Goal: Task Accomplishment & Management: Manage account settings

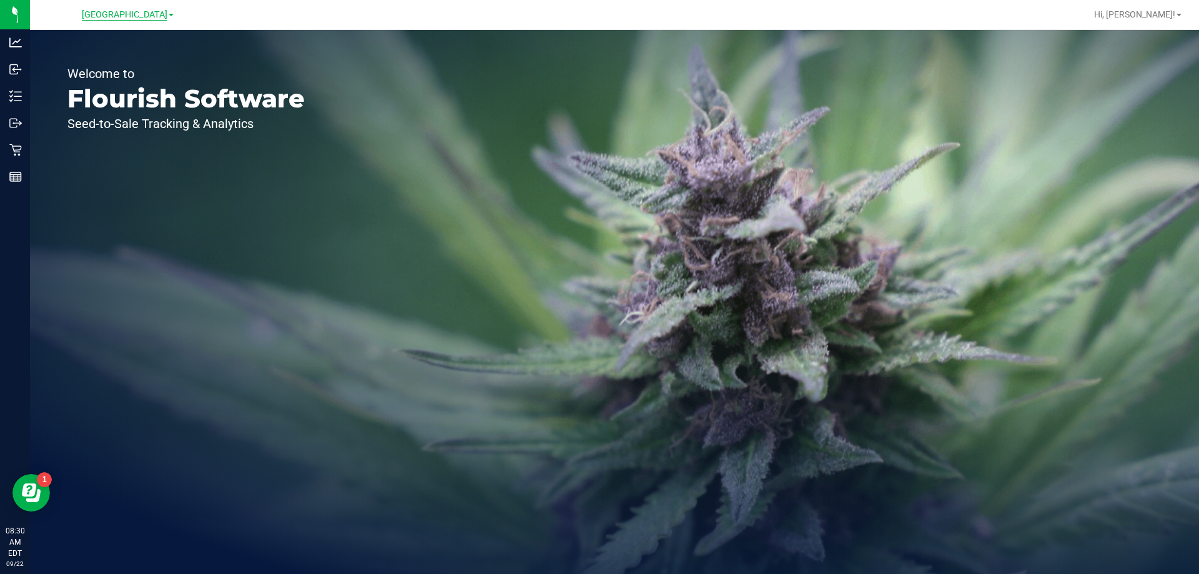
click at [143, 10] on span "[GEOGRAPHIC_DATA]" at bounding box center [125, 14] width 86 height 11
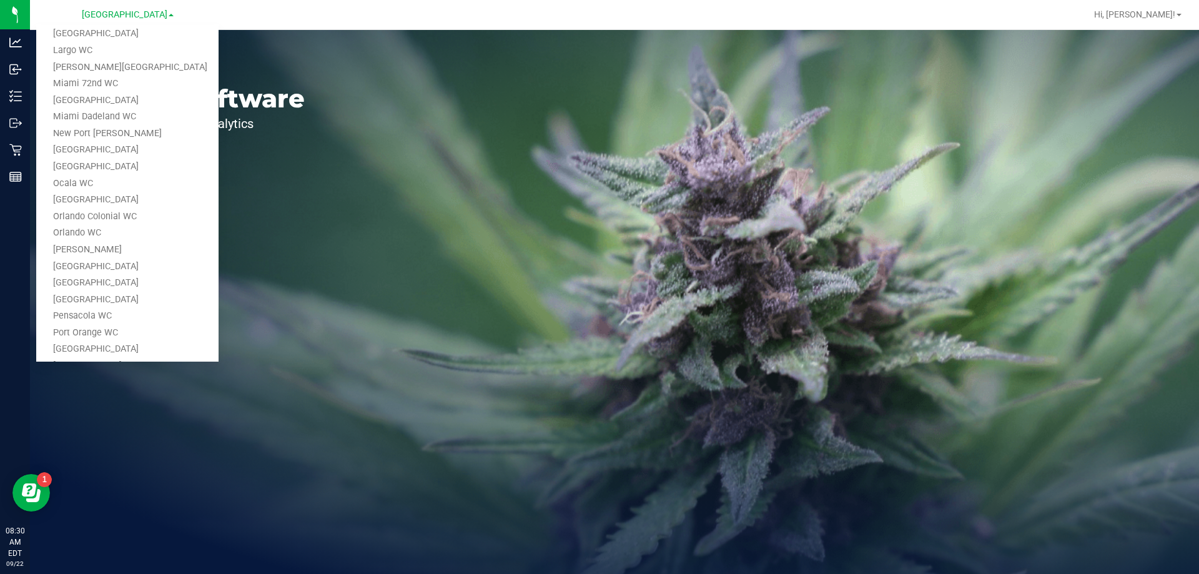
scroll to position [482, 0]
click at [109, 285] on link "Tampa Warehouse" at bounding box center [127, 292] width 182 height 17
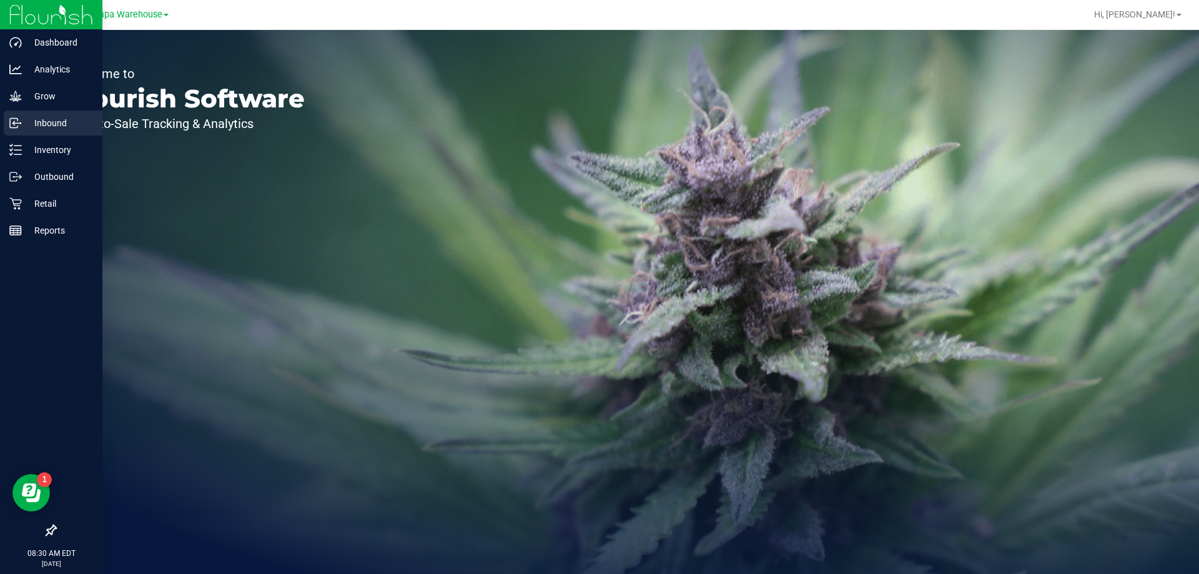
click at [41, 120] on p "Inbound" at bounding box center [59, 123] width 75 height 15
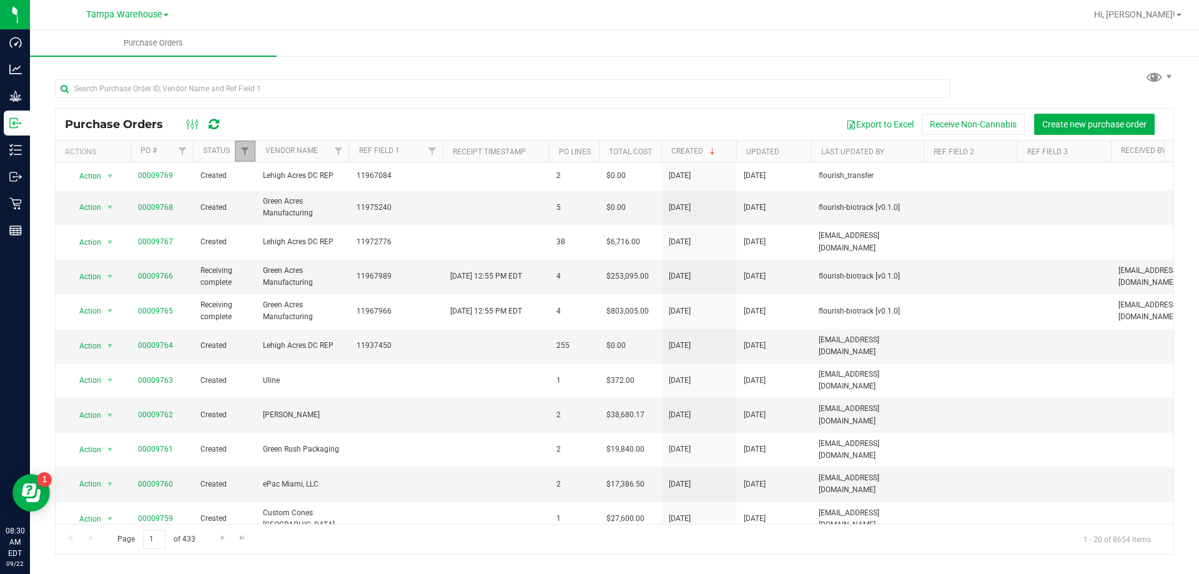
click at [241, 159] on link "Filter" at bounding box center [245, 151] width 21 height 21
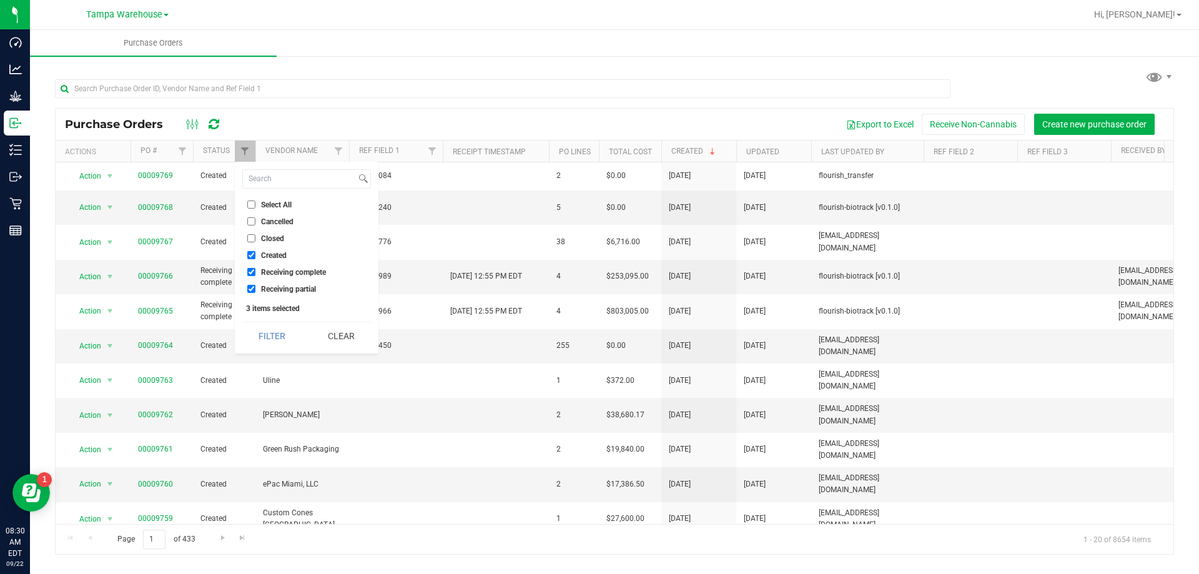
click at [282, 274] on span "Receiving complete" at bounding box center [293, 272] width 65 height 7
click at [255, 274] on input "Receiving complete" at bounding box center [251, 272] width 8 height 8
checkbox input "false"
click at [279, 336] on button "Filter" at bounding box center [272, 335] width 60 height 27
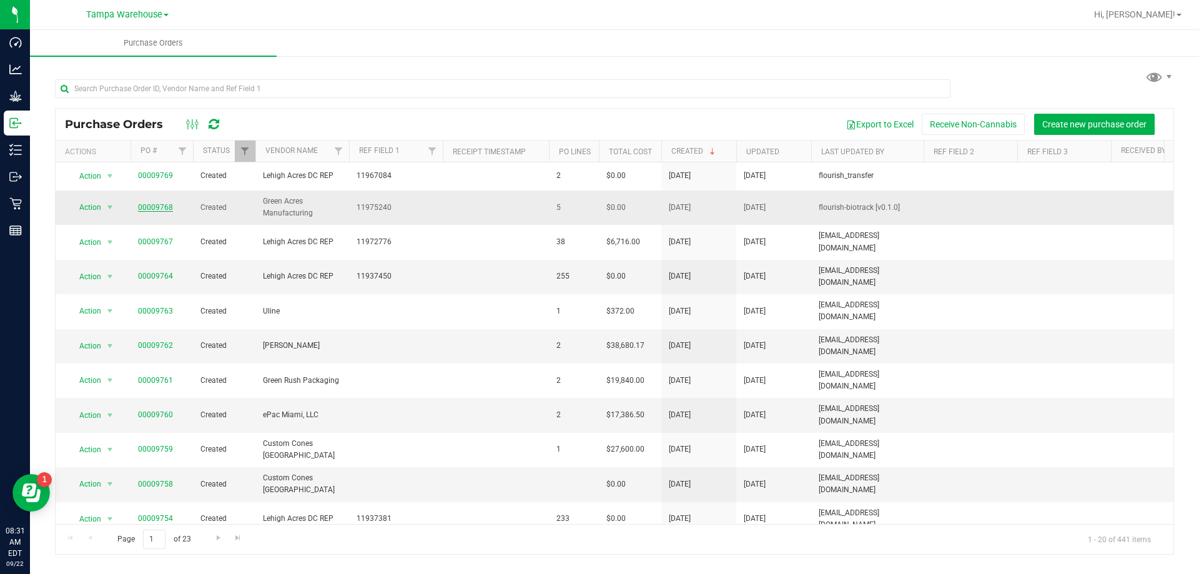
click at [149, 209] on link "00009768" at bounding box center [155, 207] width 35 height 9
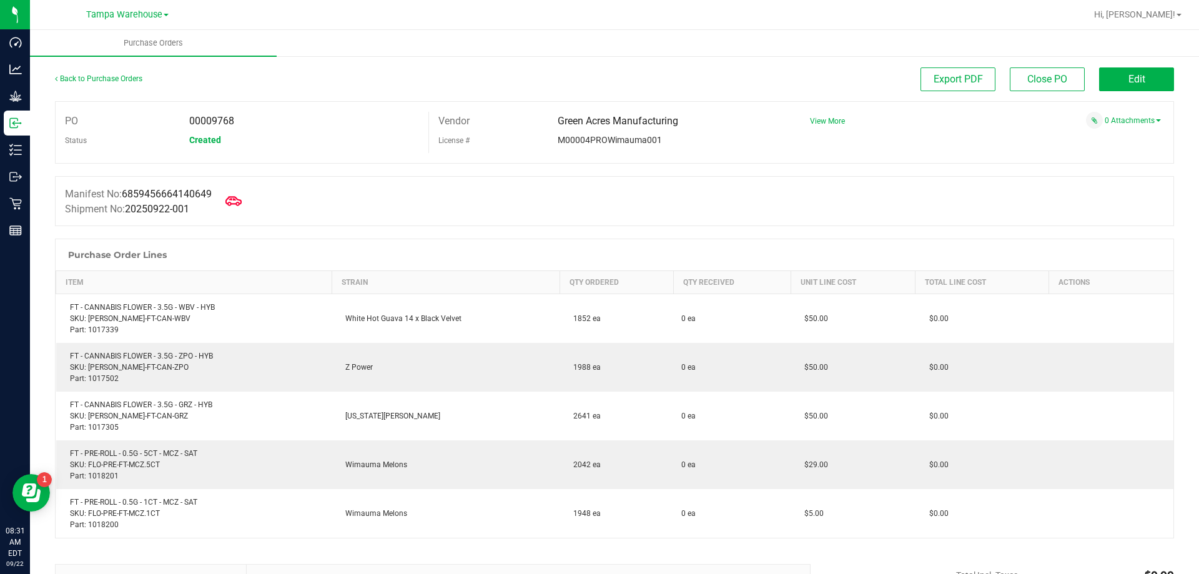
click at [227, 201] on span at bounding box center [233, 200] width 27 height 27
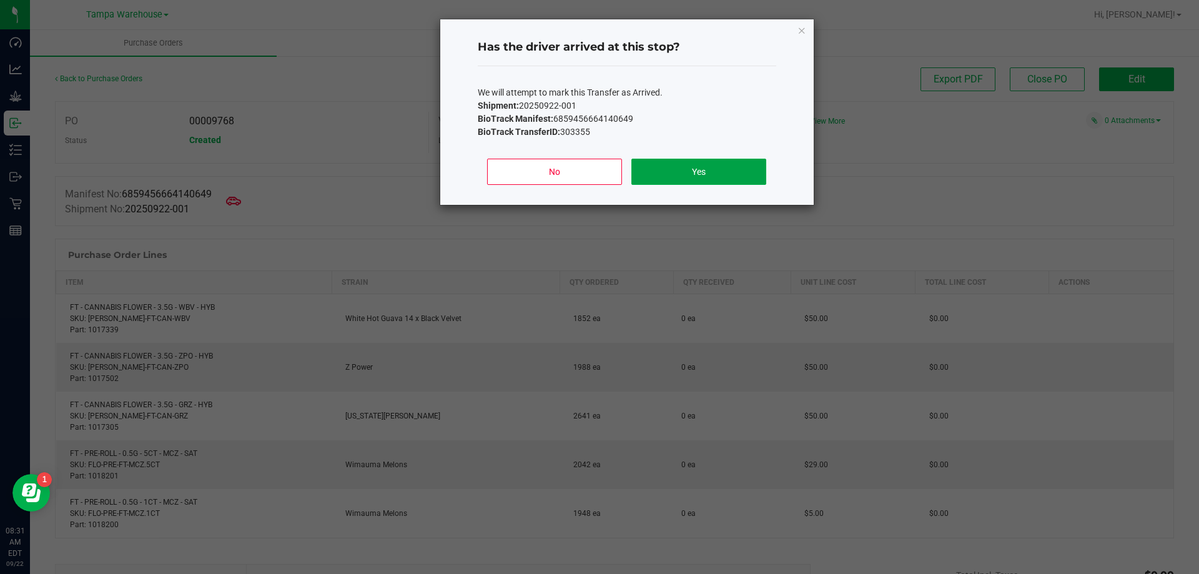
click at [690, 166] on button "Yes" at bounding box center [699, 172] width 134 height 26
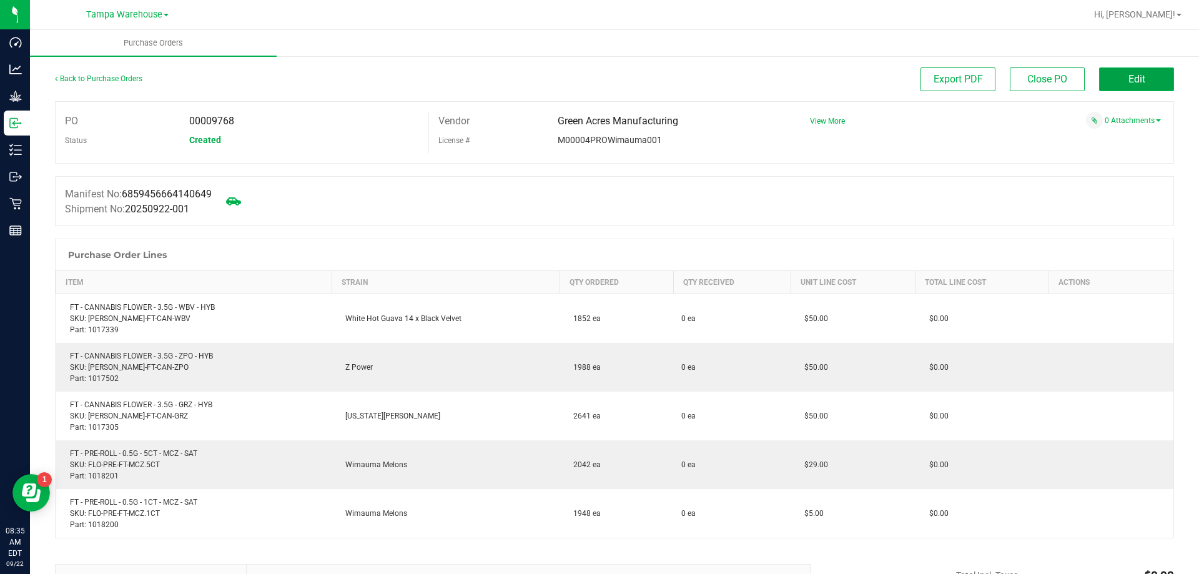
click at [1145, 82] on button "Edit" at bounding box center [1136, 79] width 75 height 24
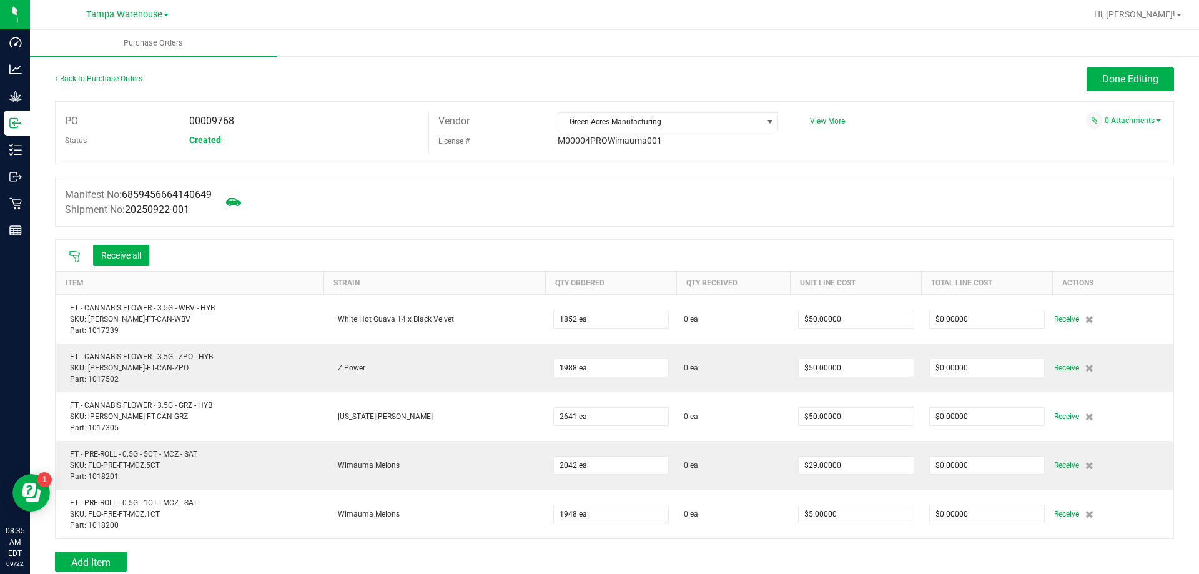
click at [78, 254] on icon at bounding box center [74, 257] width 12 height 12
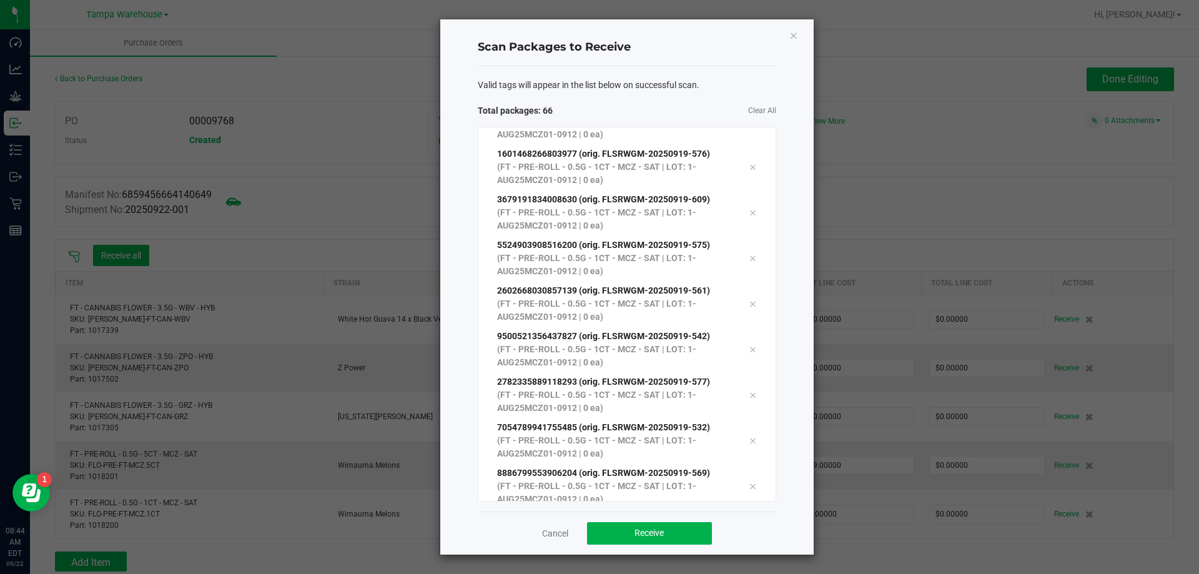
scroll to position [2667, 0]
click at [612, 523] on button "Receive" at bounding box center [649, 533] width 125 height 22
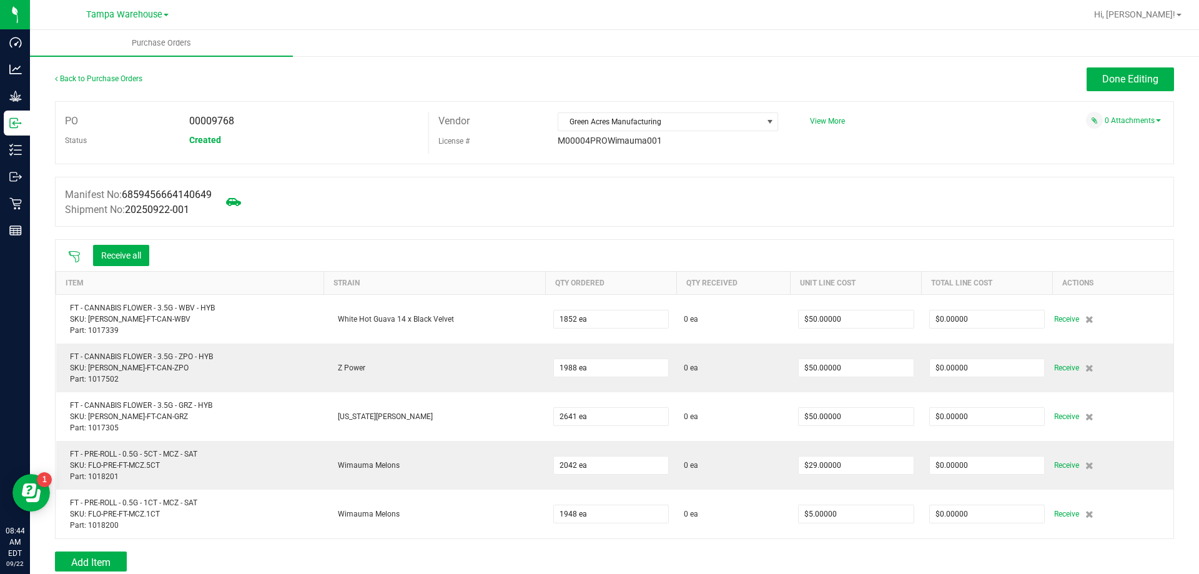
click at [1054, 515] on span "Receive" at bounding box center [1066, 514] width 25 height 15
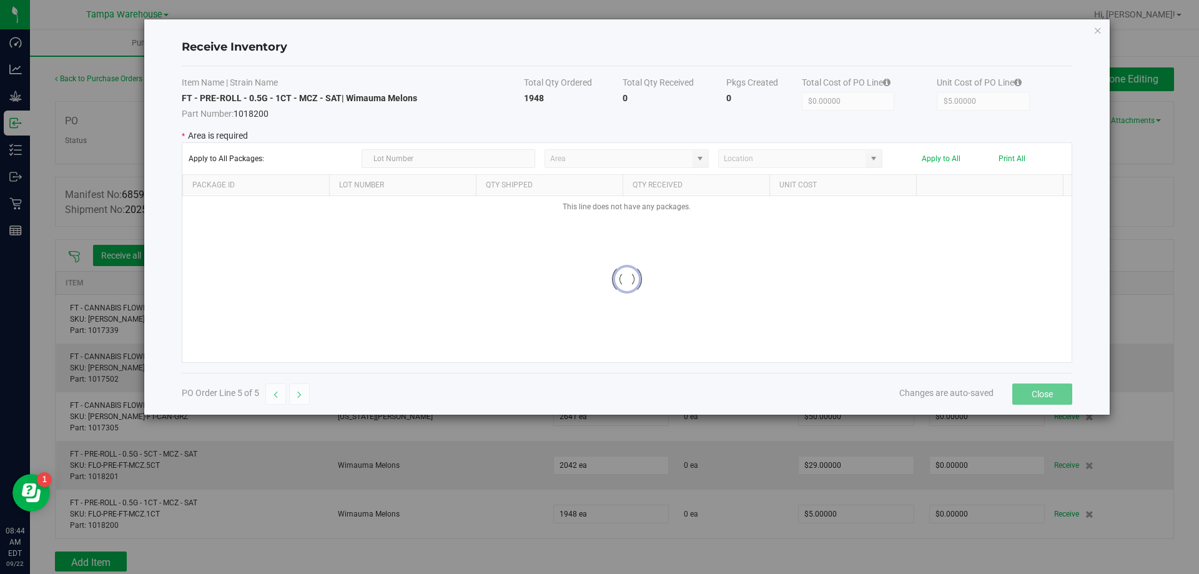
type input "State Pantry 1"
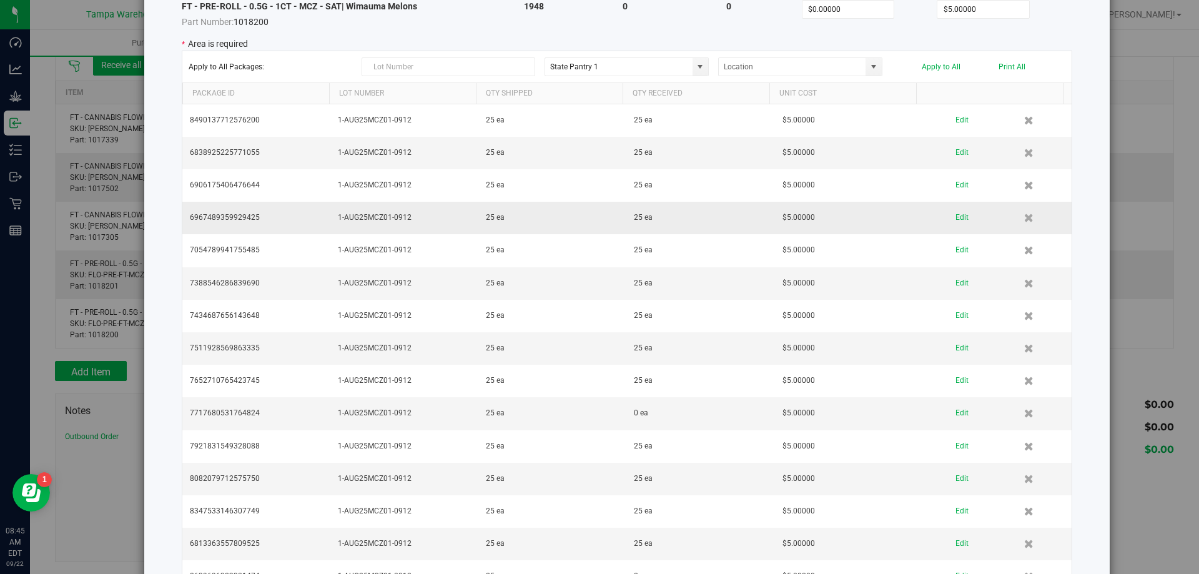
scroll to position [187, 0]
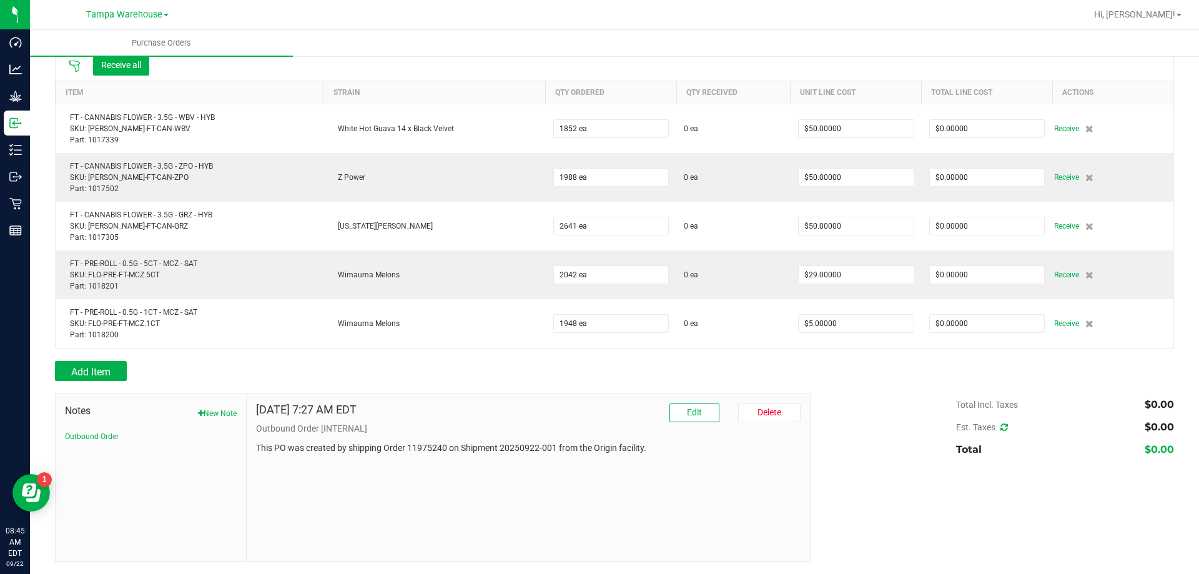
click at [73, 69] on icon at bounding box center [74, 66] width 12 height 12
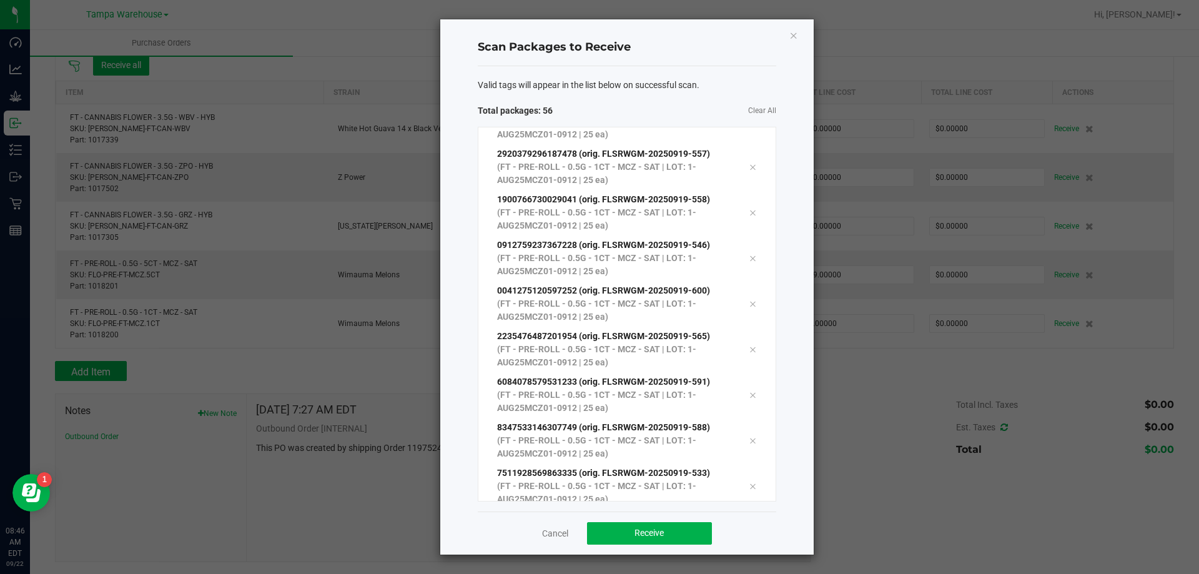
scroll to position [2166, 0]
click at [653, 525] on button "Receive" at bounding box center [649, 533] width 125 height 22
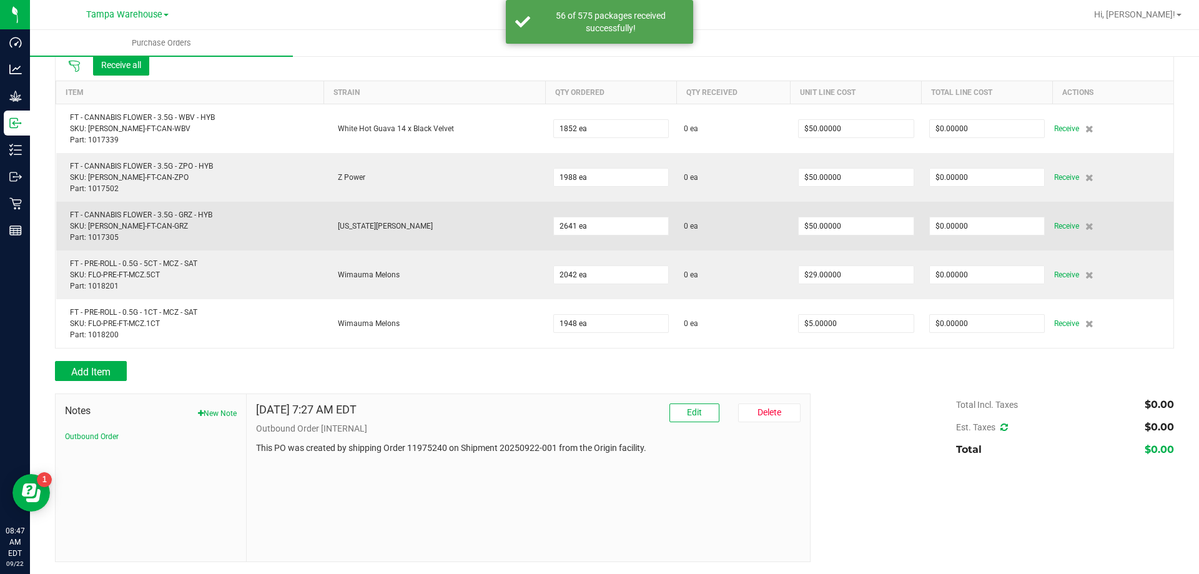
scroll to position [191, 0]
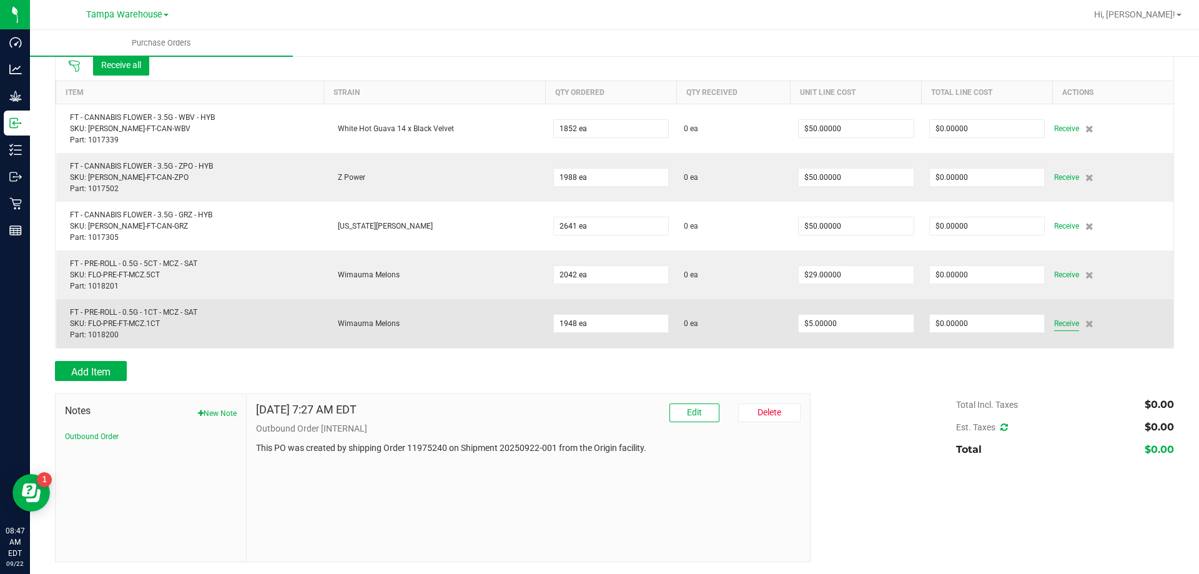
click at [1055, 318] on span "Receive" at bounding box center [1066, 323] width 25 height 15
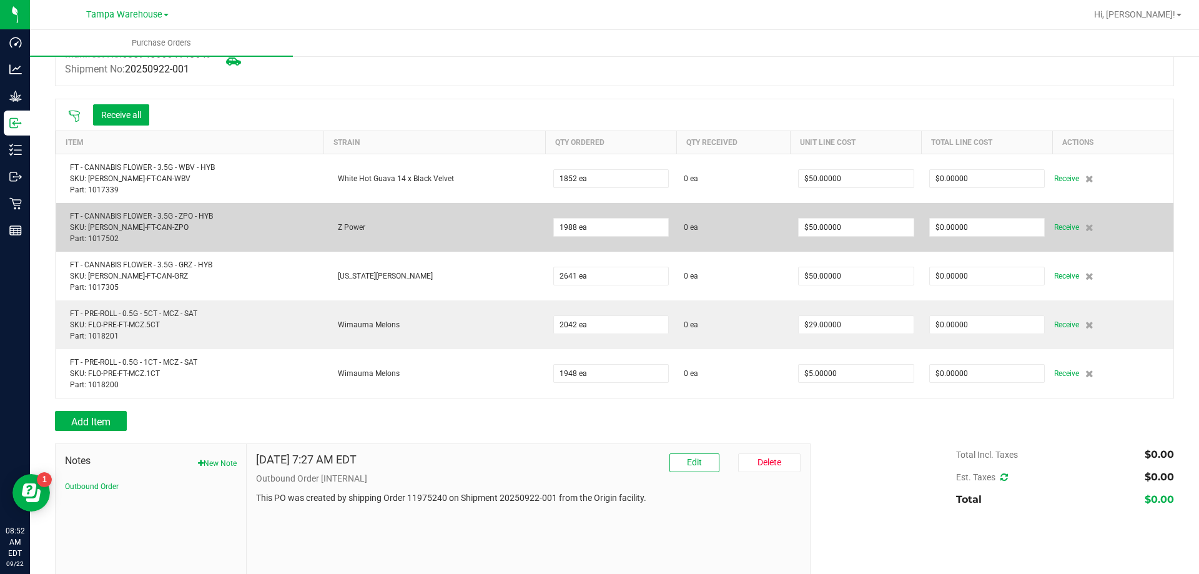
scroll to position [66, 0]
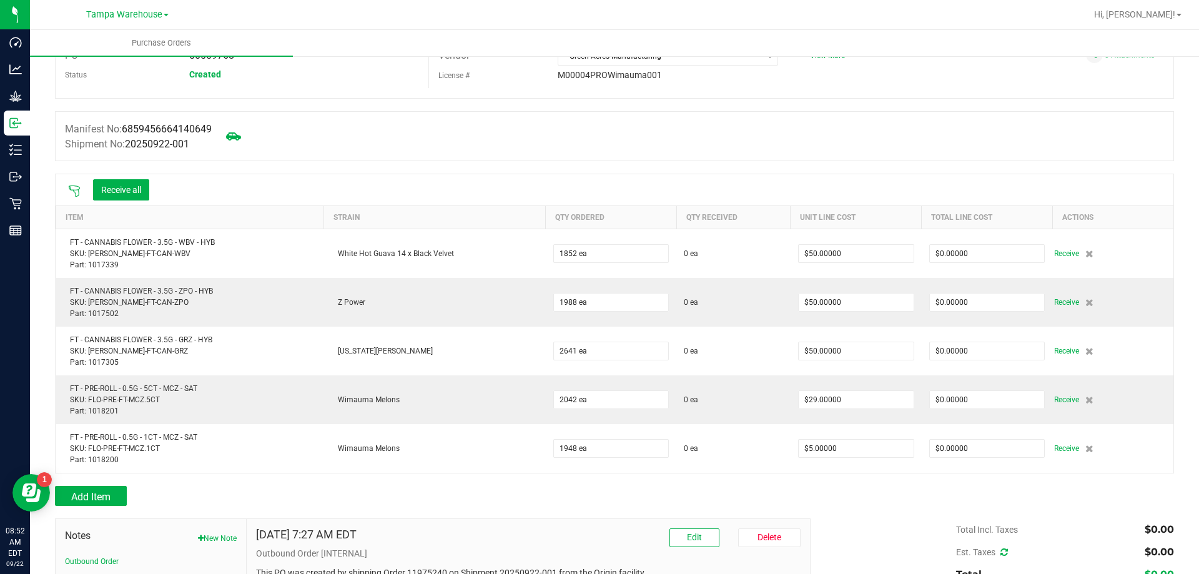
click at [73, 190] on icon at bounding box center [74, 191] width 11 height 11
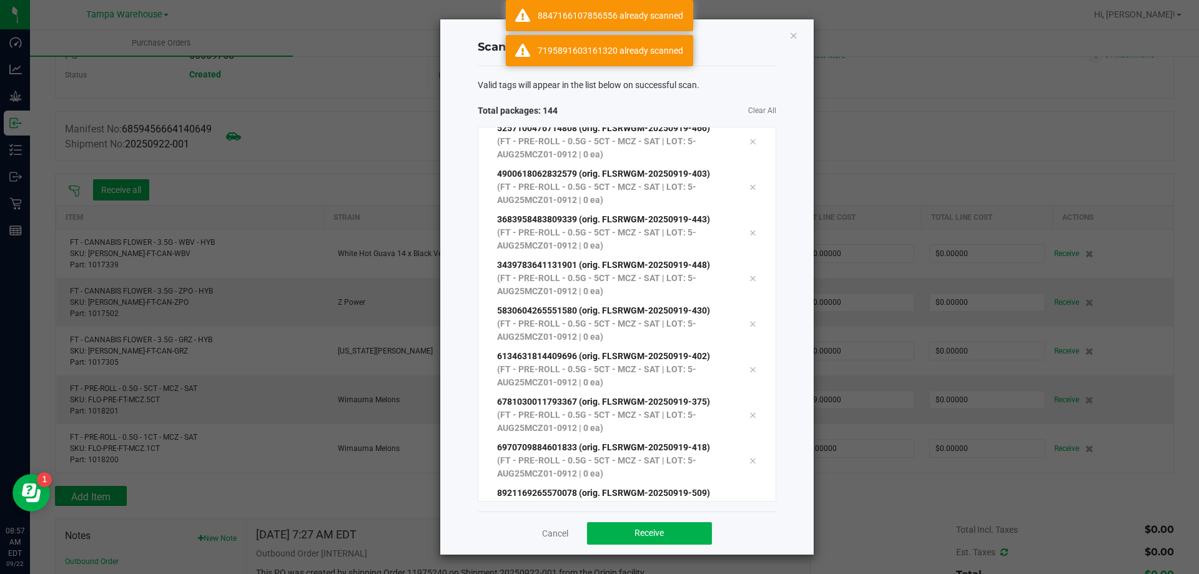
scroll to position [6224, 0]
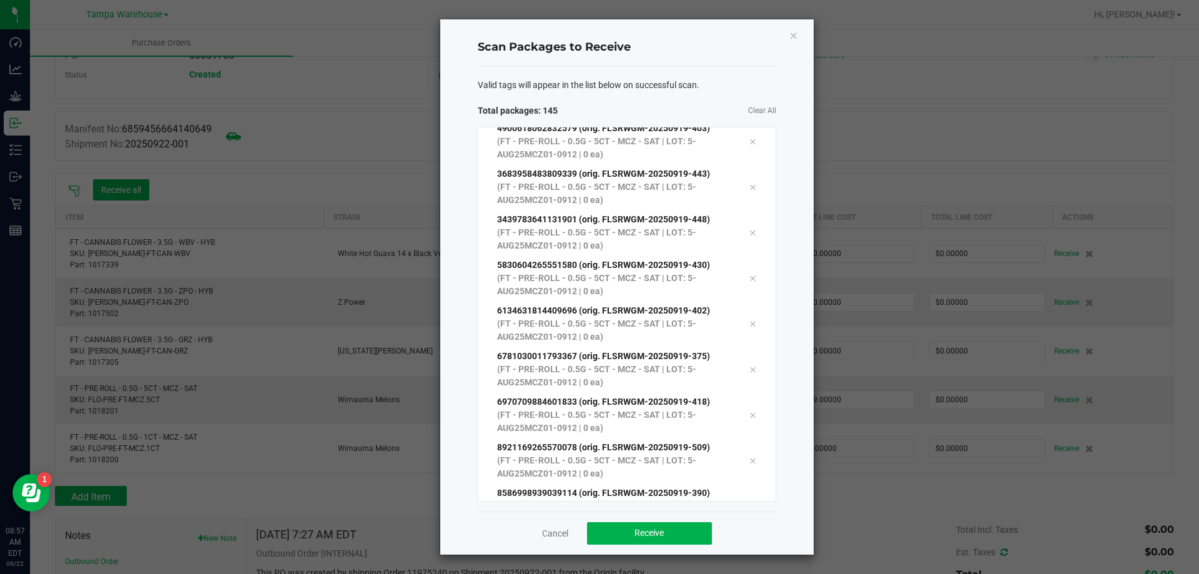
click at [665, 547] on div "Cancel Receive" at bounding box center [627, 533] width 299 height 43
click at [665, 533] on button "Receive" at bounding box center [649, 533] width 125 height 22
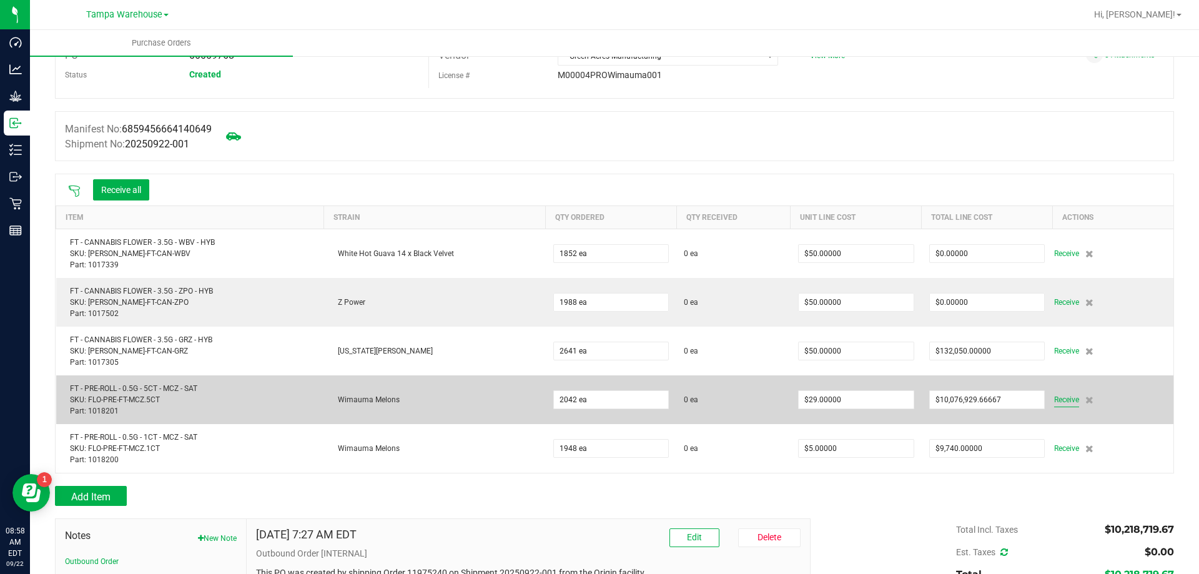
click at [1054, 400] on span "Receive" at bounding box center [1066, 399] width 25 height 15
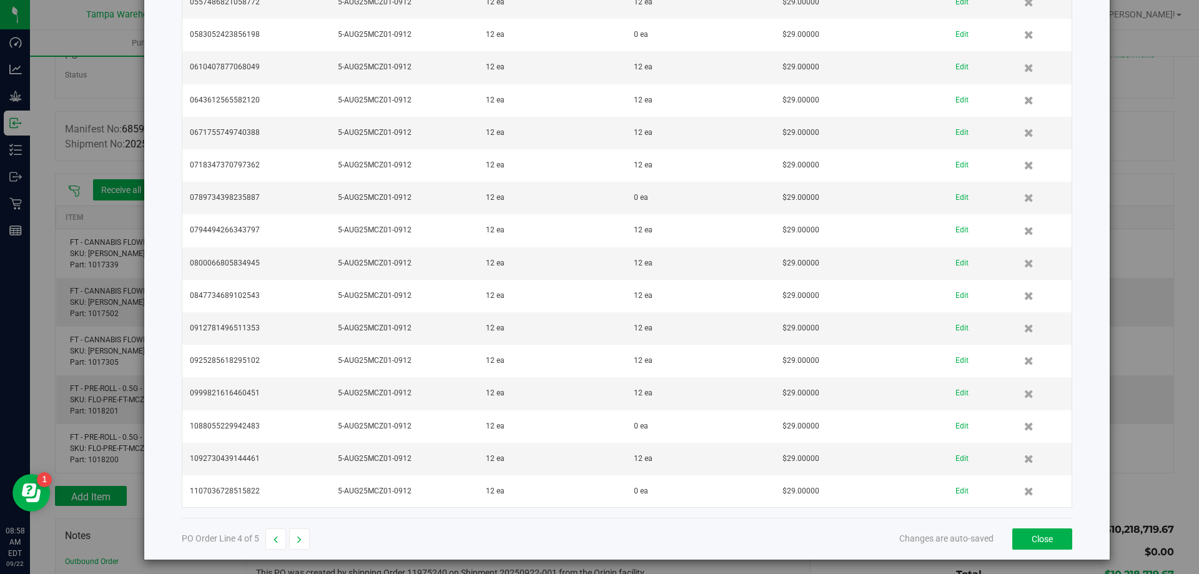
scroll to position [5269, 0]
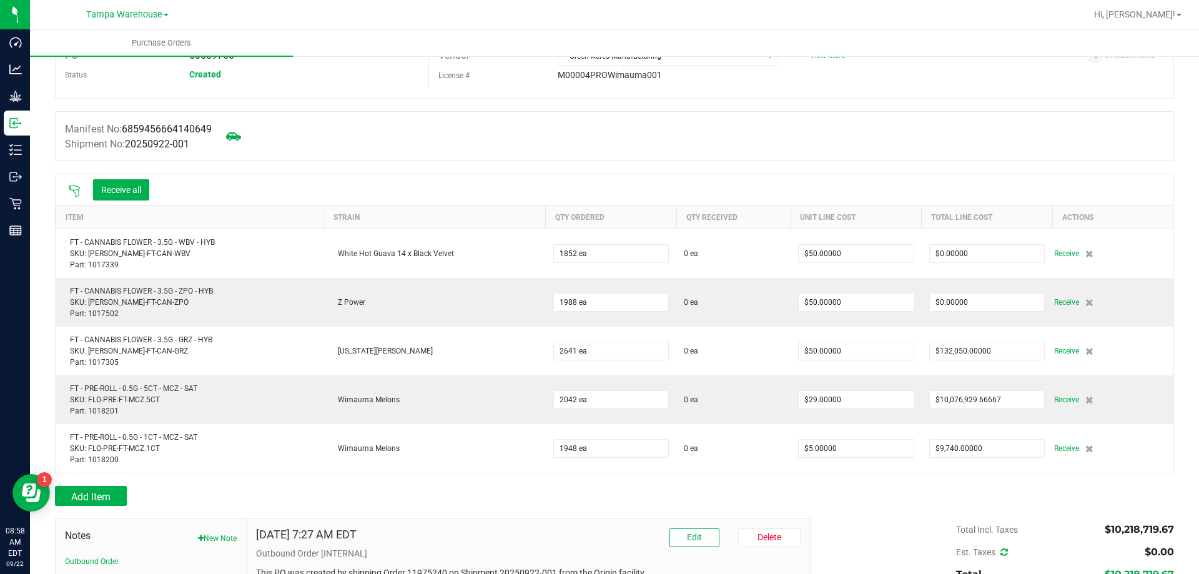
click at [77, 186] on icon at bounding box center [74, 191] width 12 height 12
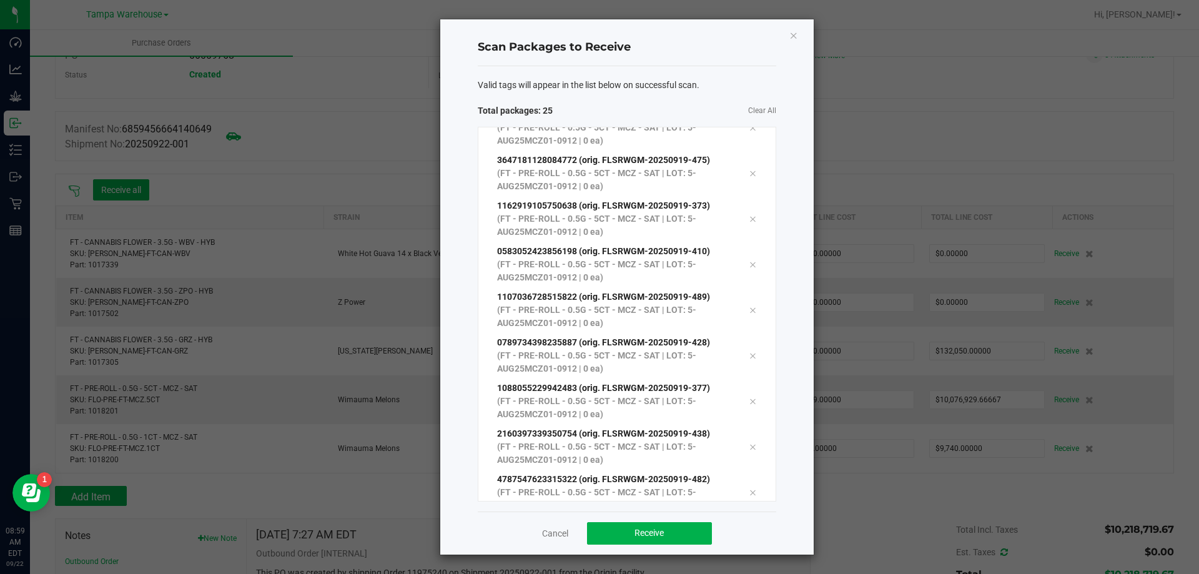
scroll to position [752, 0]
click at [638, 537] on span "Receive" at bounding box center [649, 533] width 29 height 10
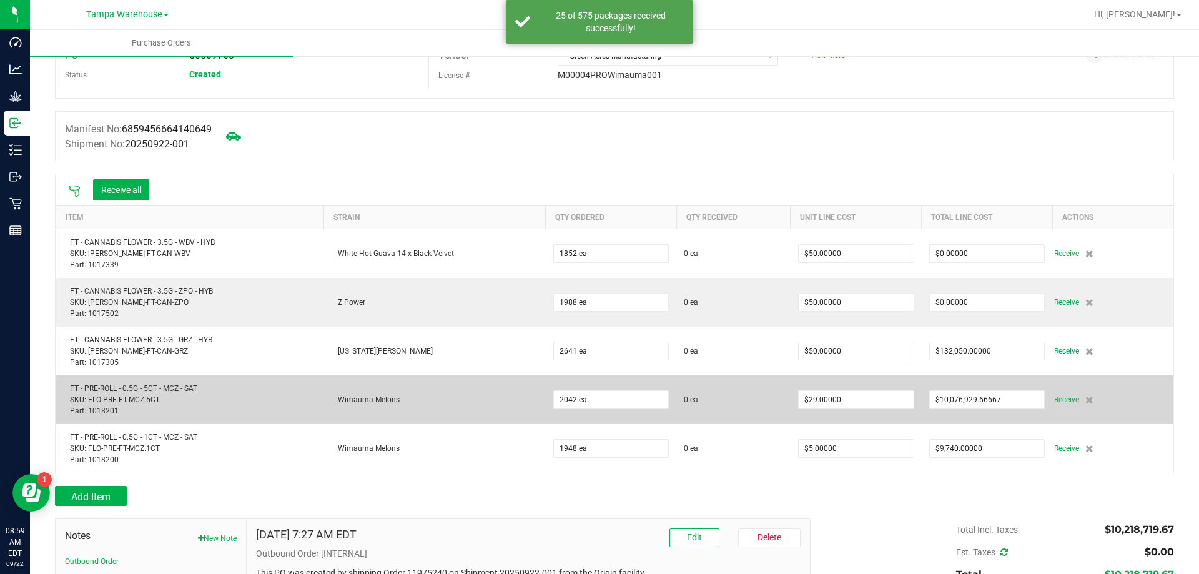
click at [1054, 399] on span "Receive" at bounding box center [1066, 399] width 25 height 15
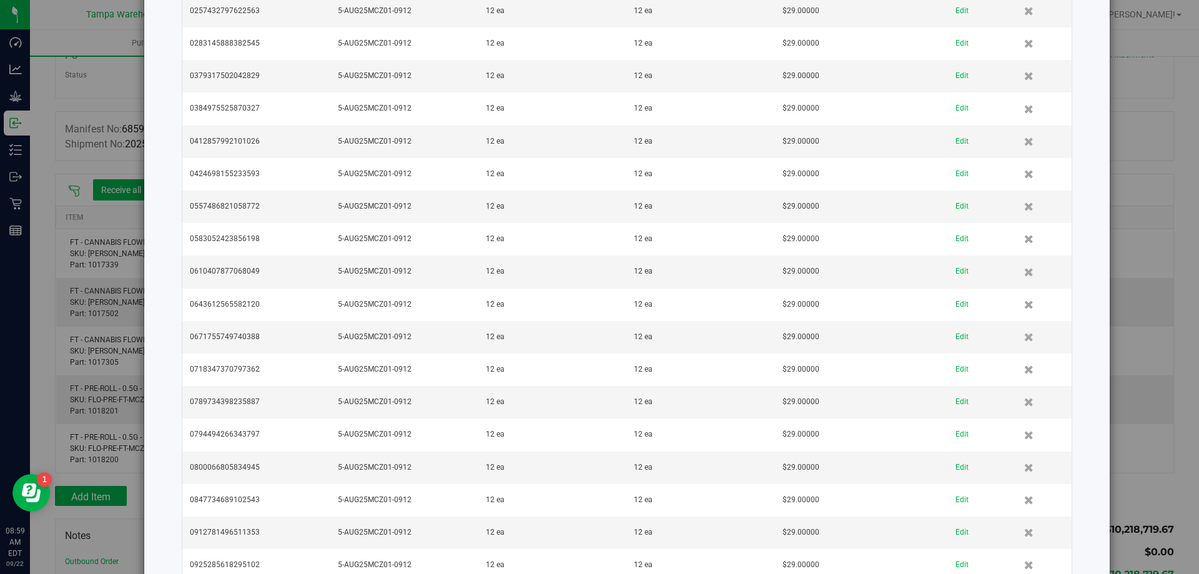
scroll to position [5269, 0]
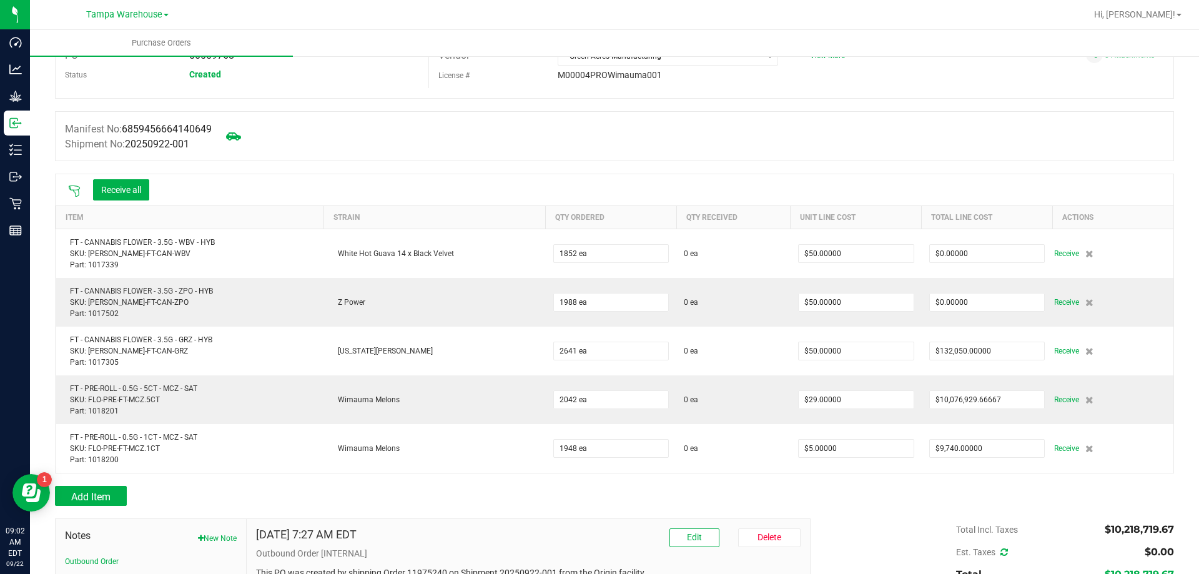
click at [70, 191] on icon at bounding box center [74, 191] width 12 height 12
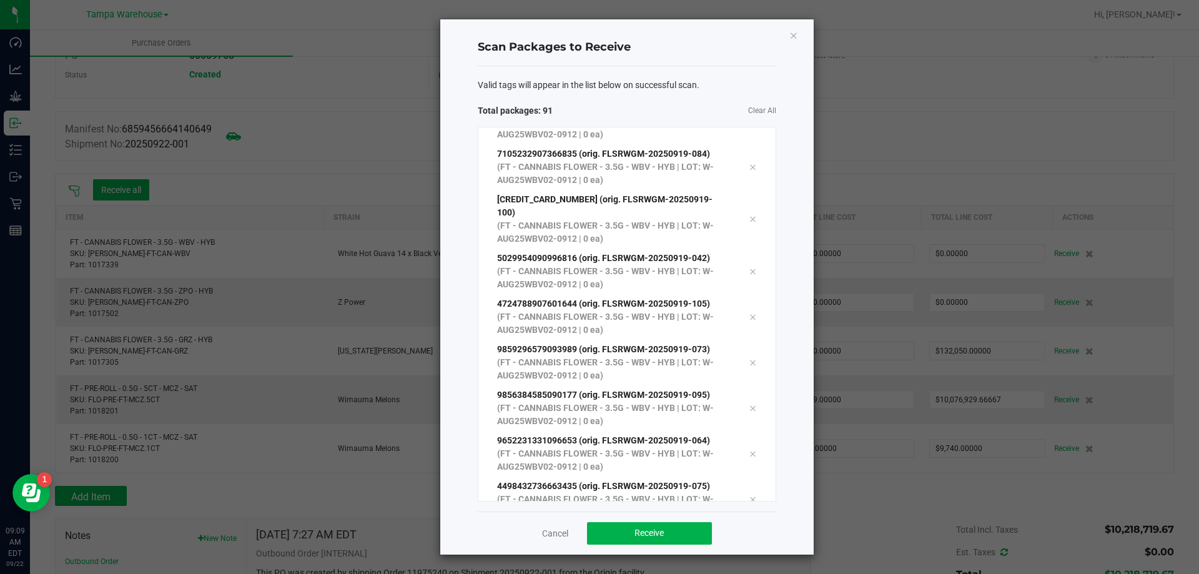
scroll to position [3808, 0]
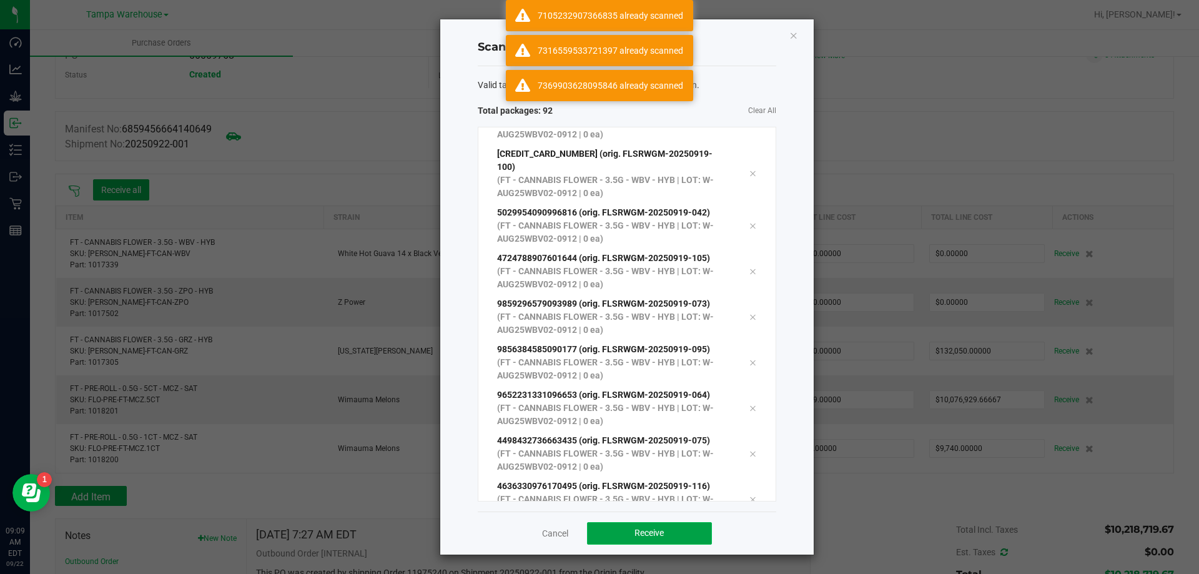
click at [645, 525] on button "Receive" at bounding box center [649, 533] width 125 height 22
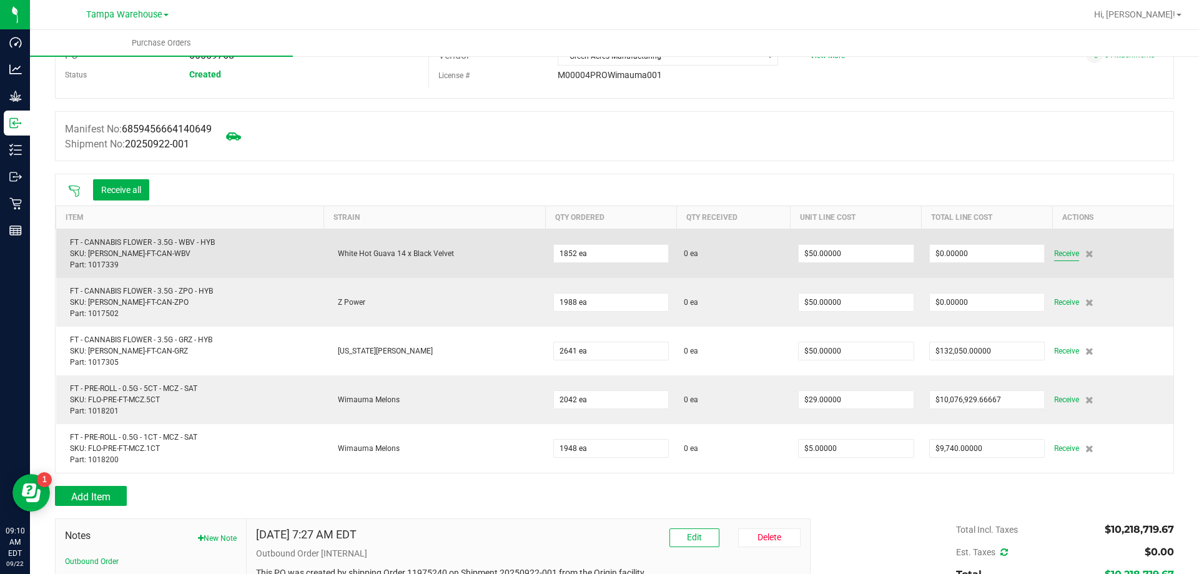
click at [1056, 255] on span "Receive" at bounding box center [1066, 253] width 25 height 15
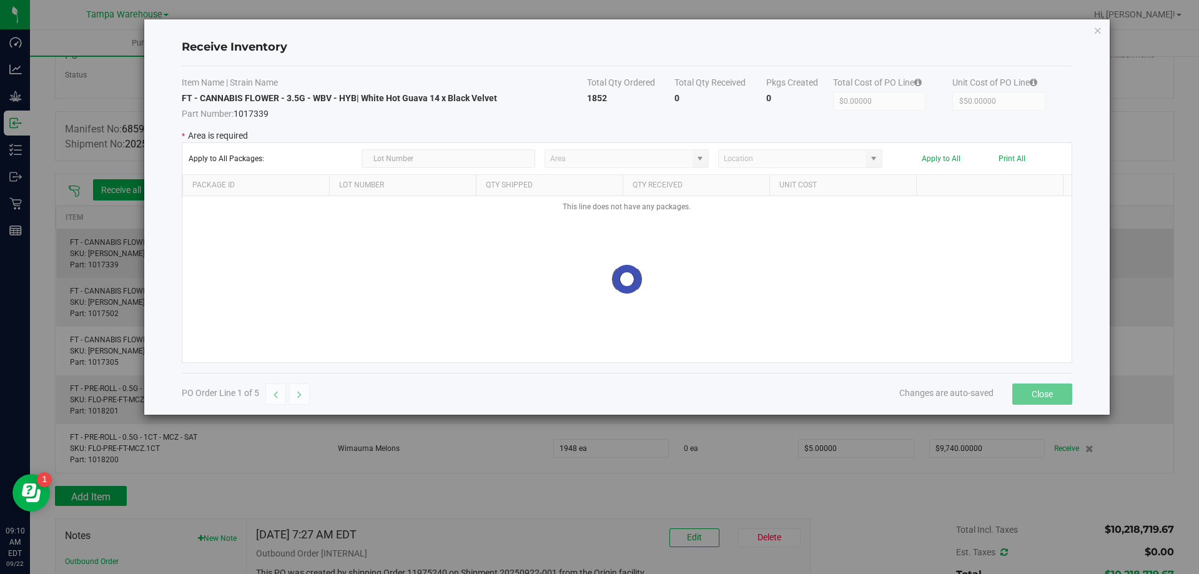
type input "State Pantry 1"
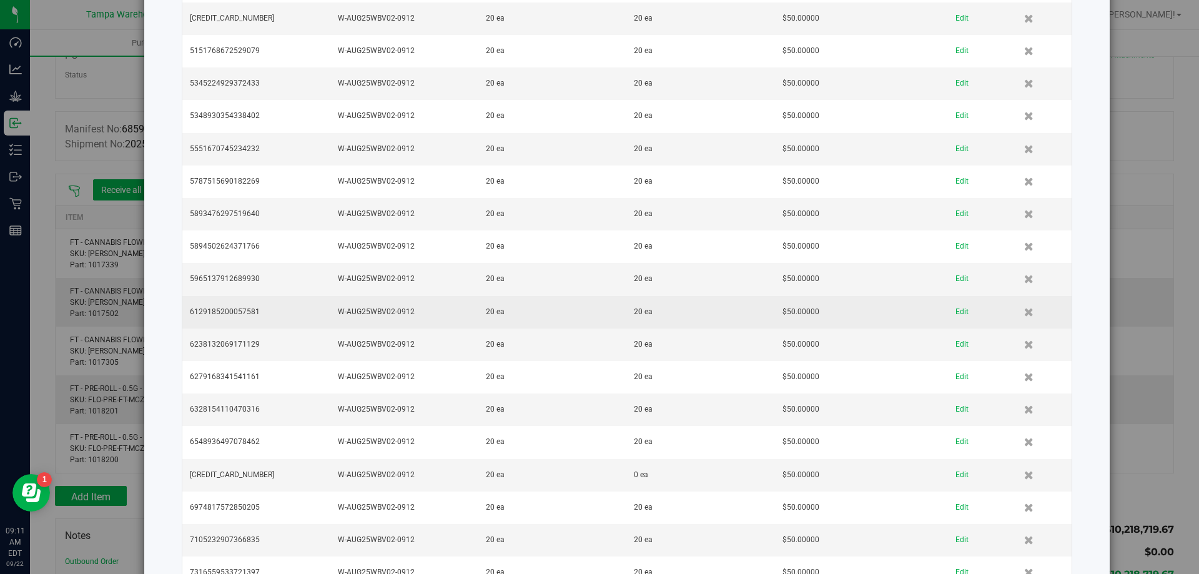
scroll to position [1999, 0]
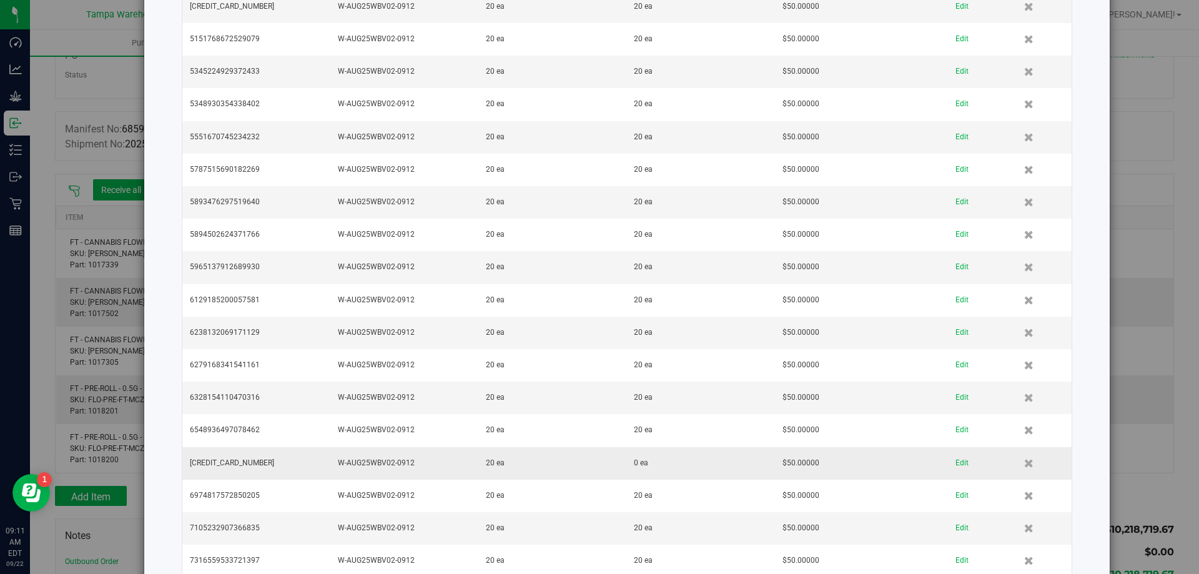
click at [585, 470] on td "20 ea" at bounding box center [553, 463] width 148 height 32
click at [65, 170] on div "Receive Inventory Item Name | Strain Name Total Qty Ordered Total Qty Received …" at bounding box center [604, 287] width 1209 height 574
click at [72, 199] on div "Receive Inventory Item Name | Strain Name Total Qty Ordered Total Qty Received …" at bounding box center [604, 287] width 1209 height 574
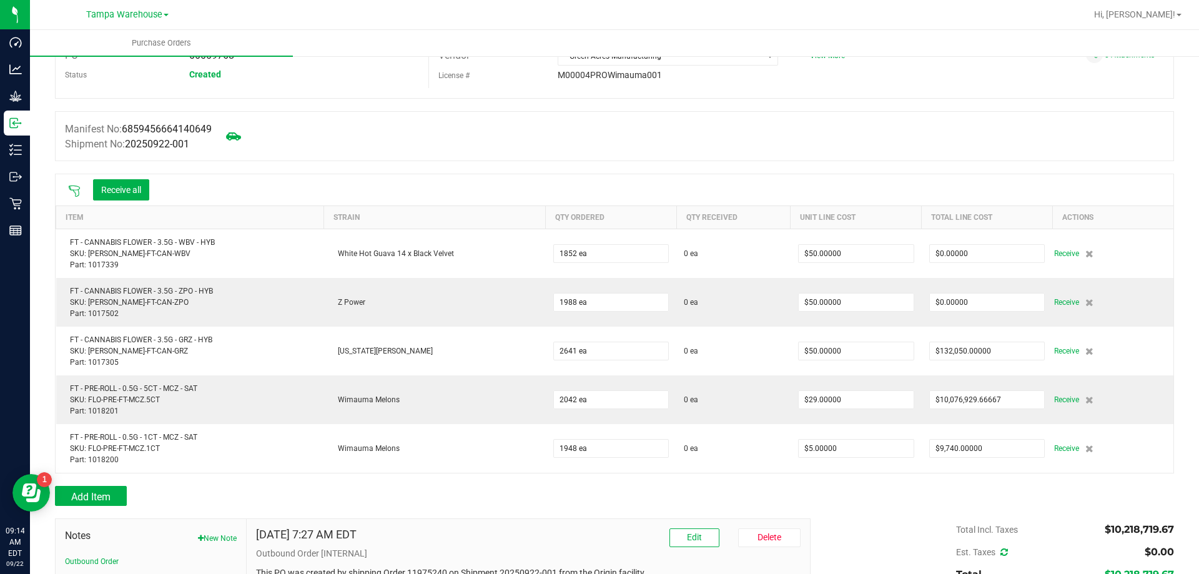
click at [75, 184] on div at bounding box center [74, 190] width 25 height 12
click at [80, 191] on icon at bounding box center [74, 191] width 12 height 12
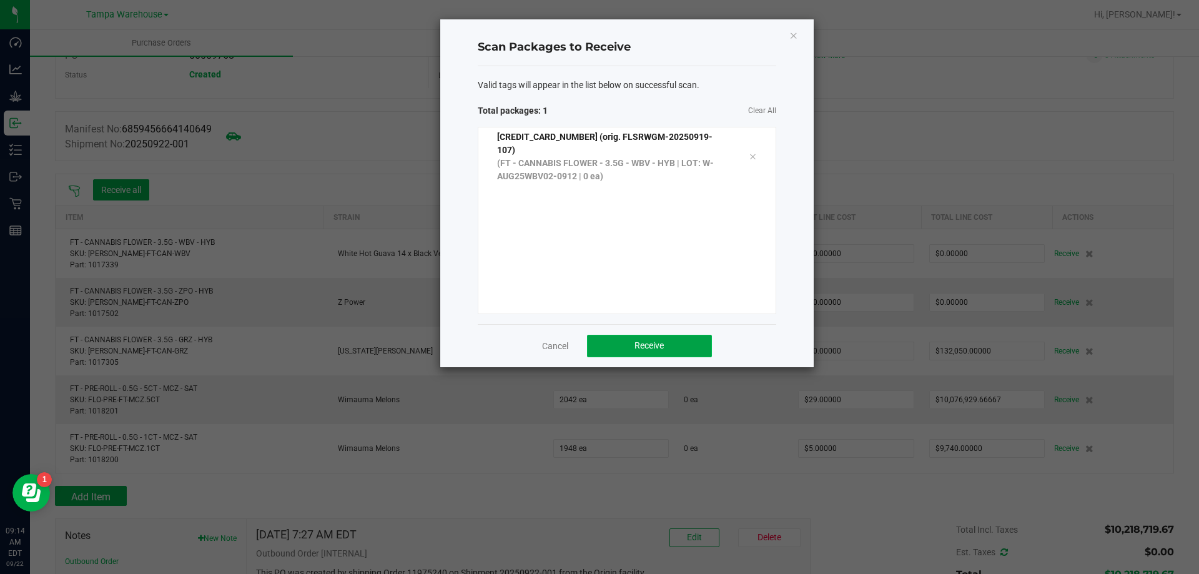
click at [644, 345] on span "Receive" at bounding box center [649, 345] width 29 height 10
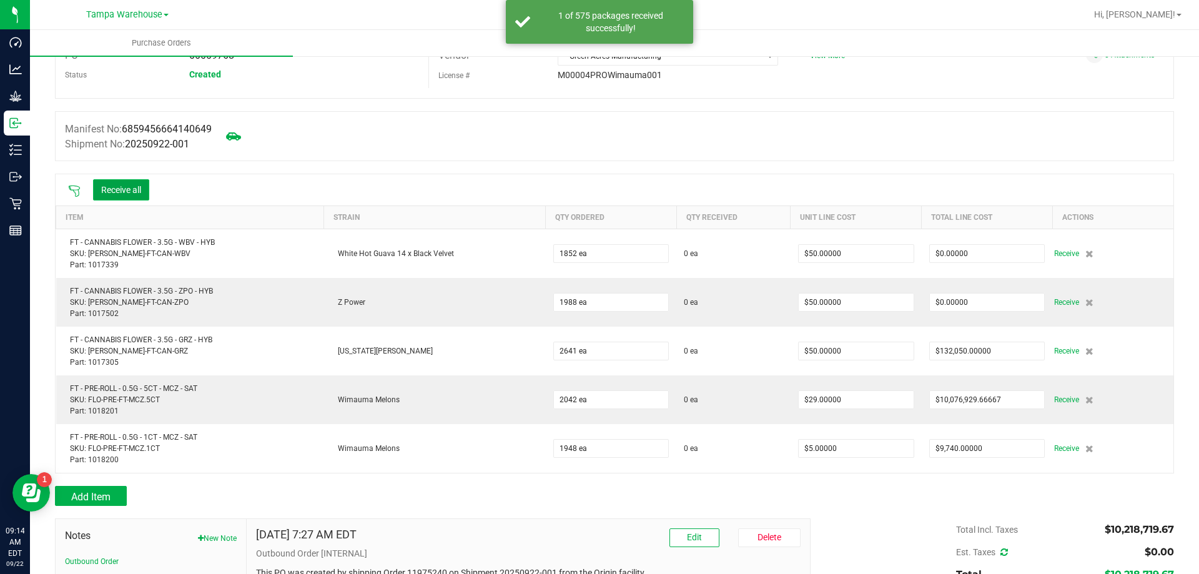
click at [110, 189] on button "Receive all" at bounding box center [121, 189] width 56 height 21
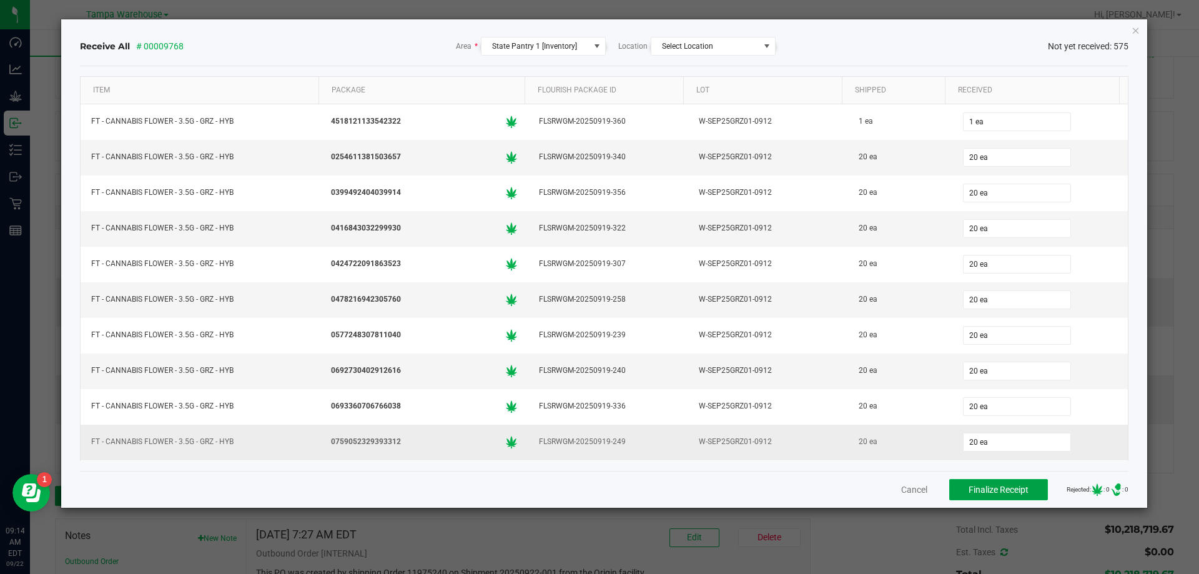
click at [969, 487] on span "Finalize Receipt" at bounding box center [999, 490] width 60 height 10
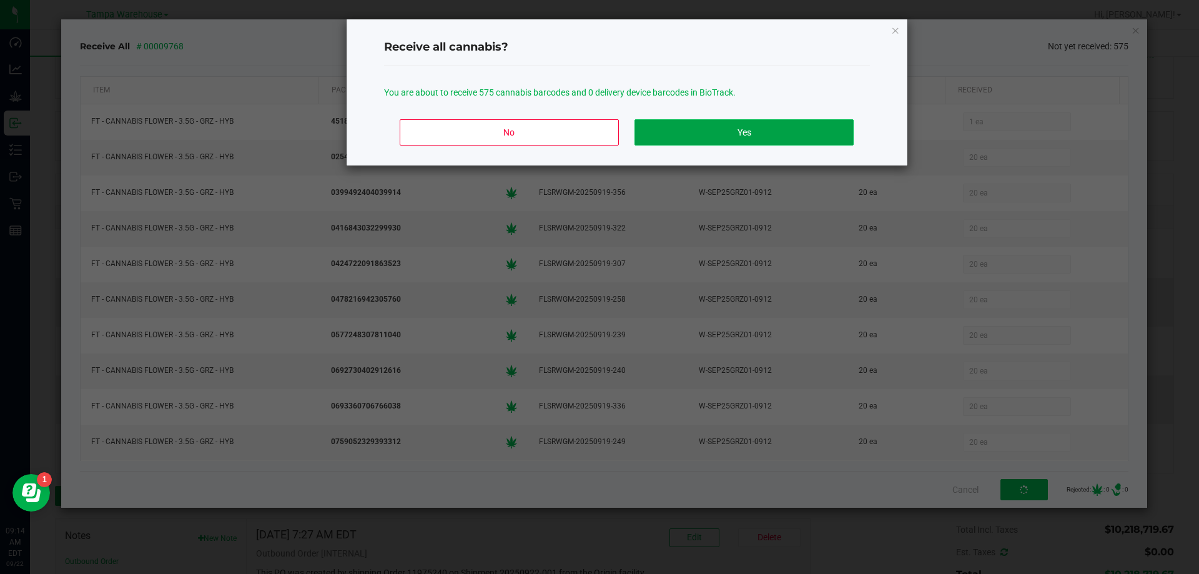
click at [721, 130] on button "Yes" at bounding box center [744, 132] width 219 height 26
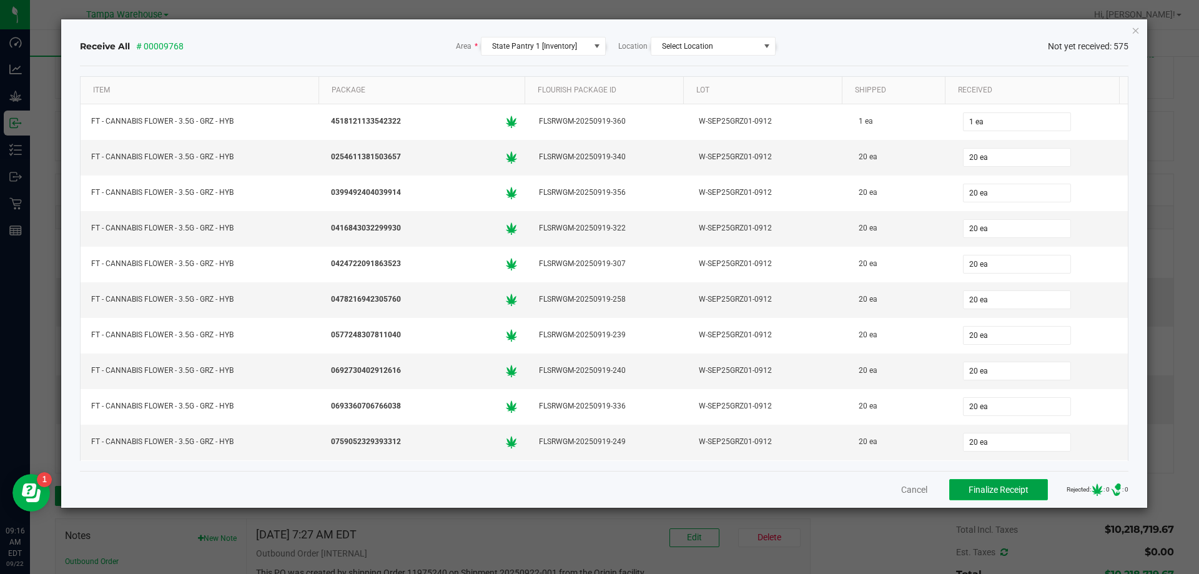
click at [1015, 489] on span "Finalize Receipt" at bounding box center [999, 490] width 60 height 10
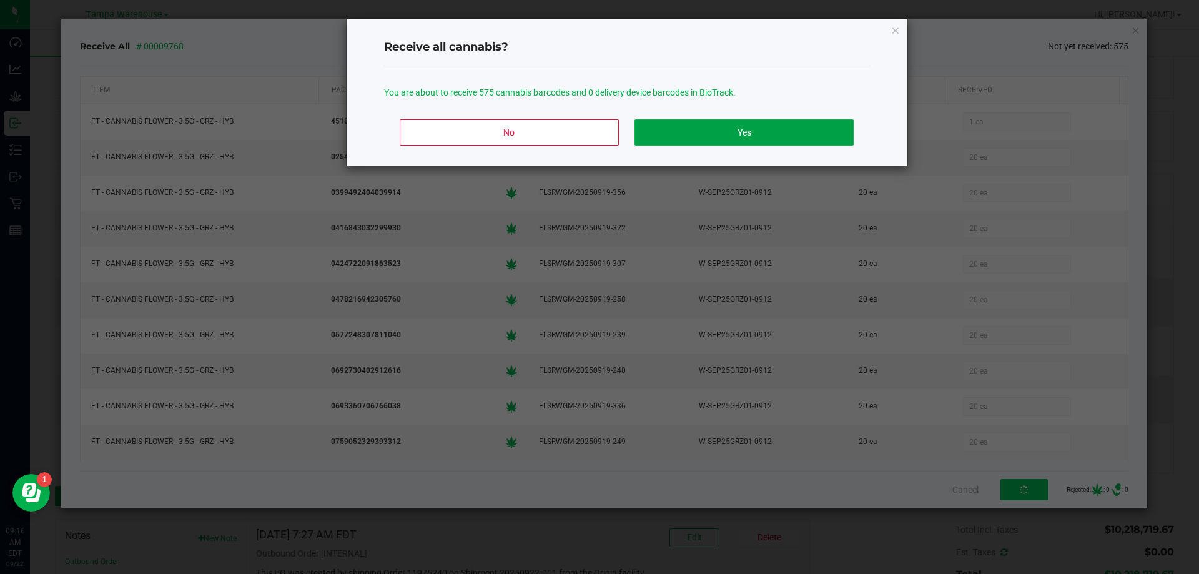
click at [715, 131] on button "Yes" at bounding box center [744, 132] width 219 height 26
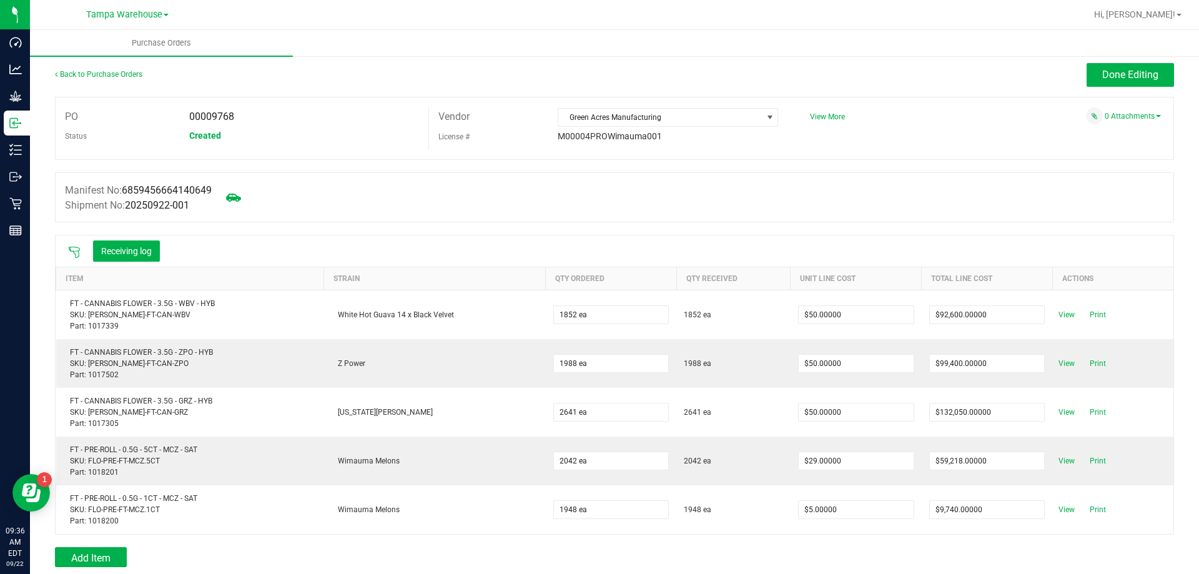
scroll to position [0, 0]
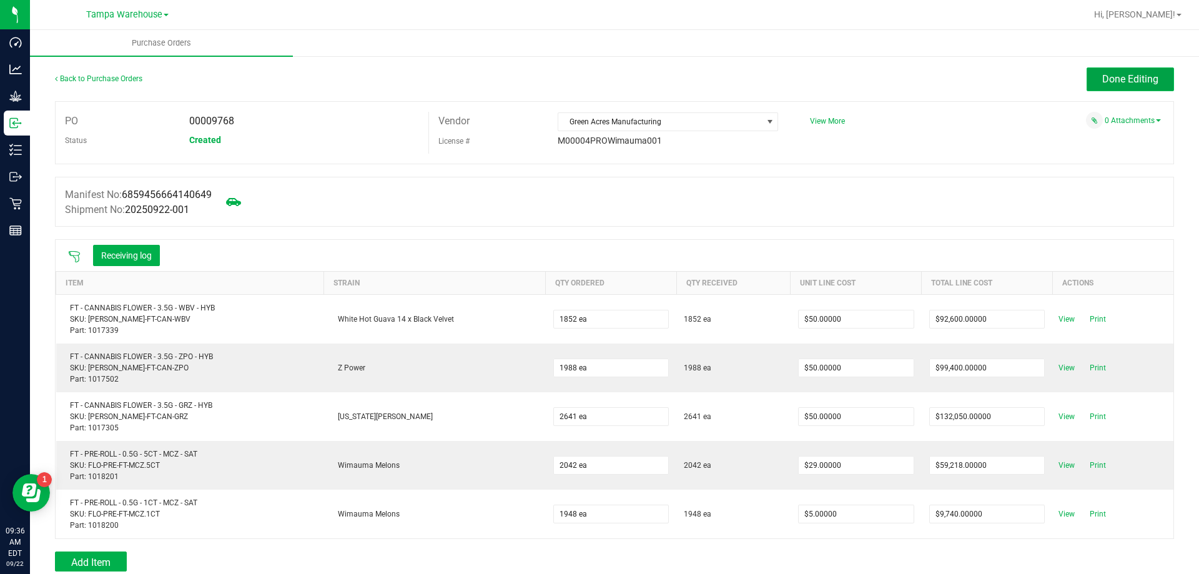
click at [1128, 78] on span "Done Editing" at bounding box center [1131, 79] width 56 height 12
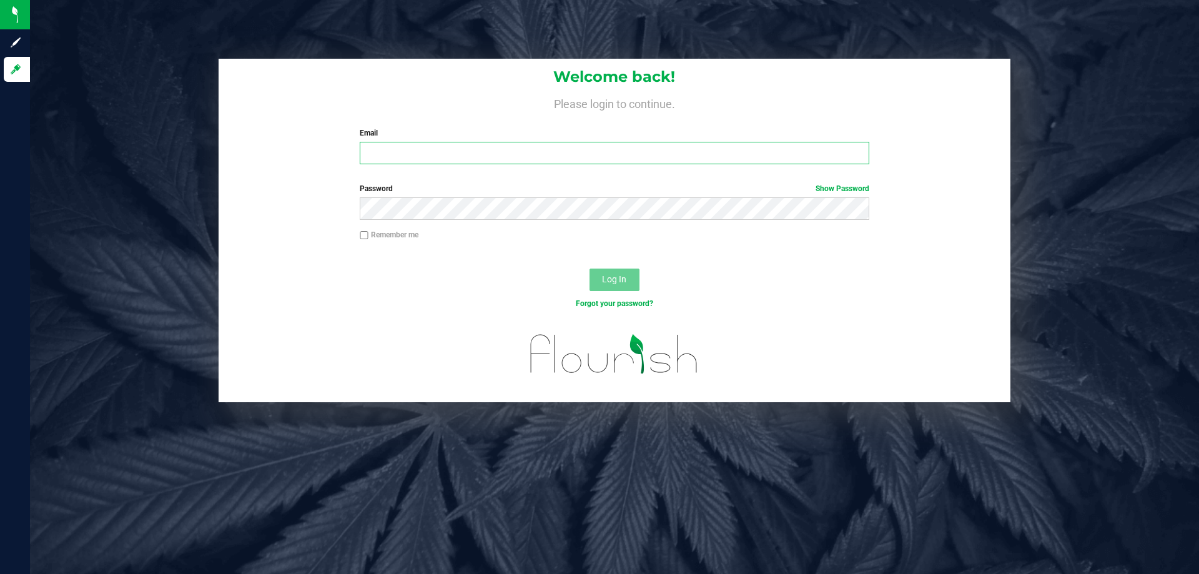
click at [593, 151] on input "Email" at bounding box center [614, 153] width 509 height 22
type input "[EMAIL_ADDRESS][DOMAIN_NAME]"
click at [590, 269] on button "Log In" at bounding box center [615, 280] width 50 height 22
